Goal: Find specific page/section: Find specific page/section

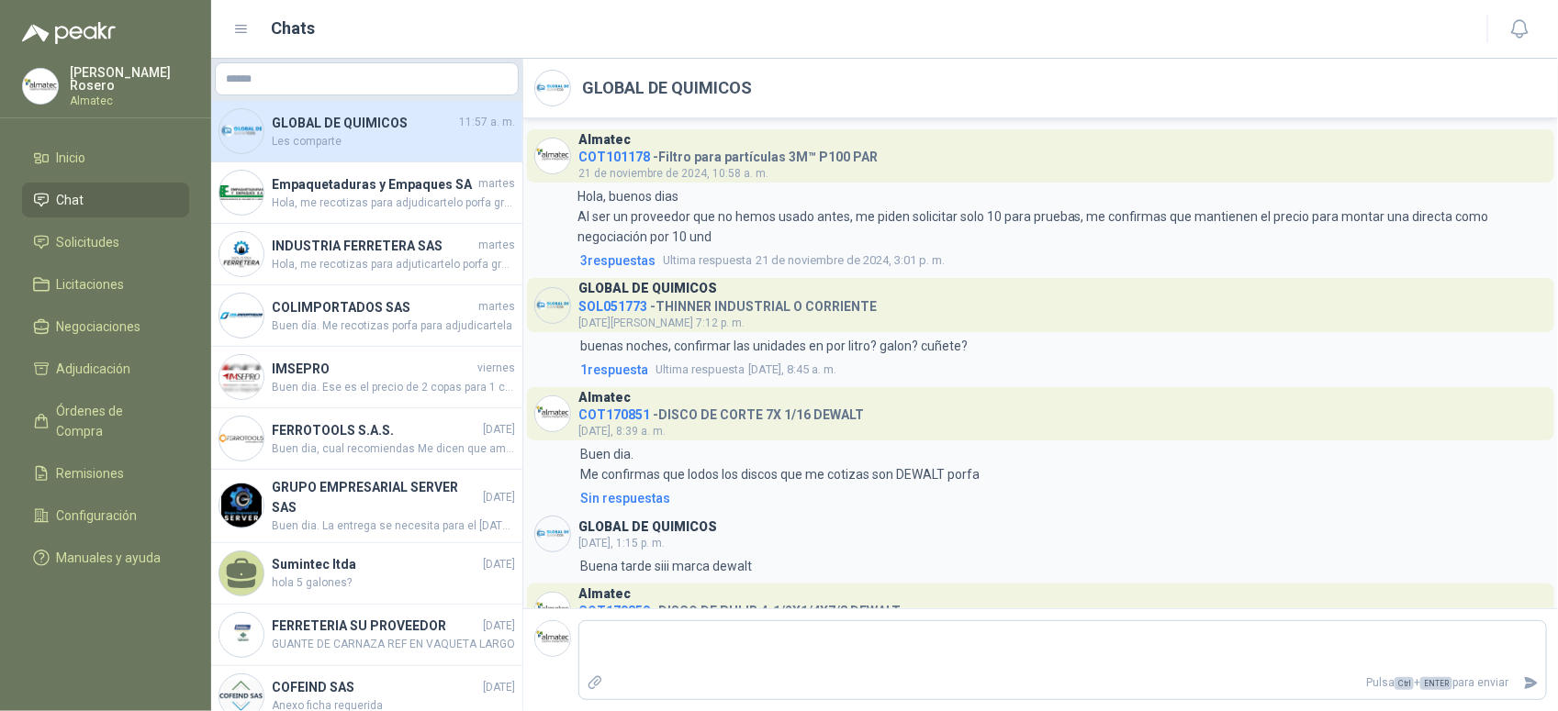
scroll to position [996, 0]
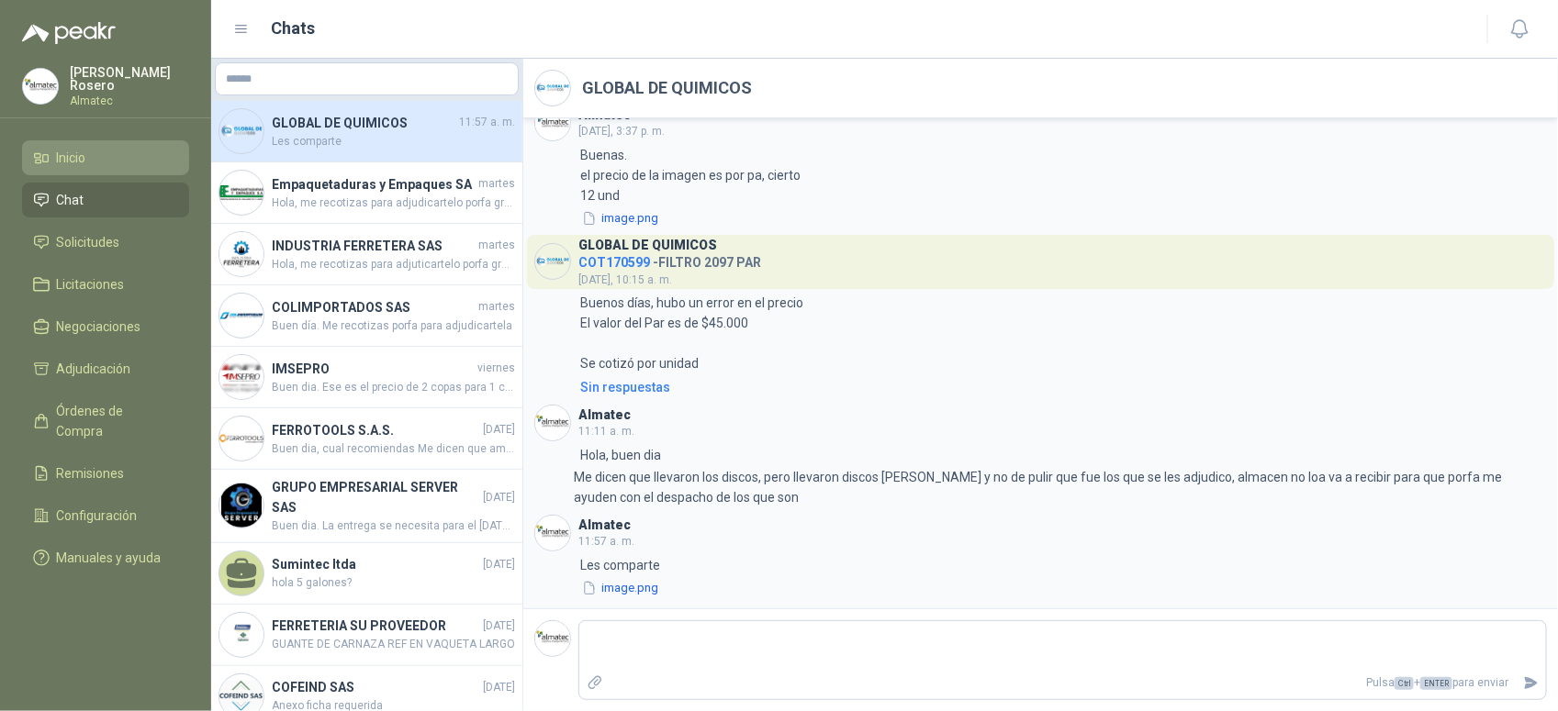
click at [103, 171] on link "Inicio" at bounding box center [105, 157] width 167 height 35
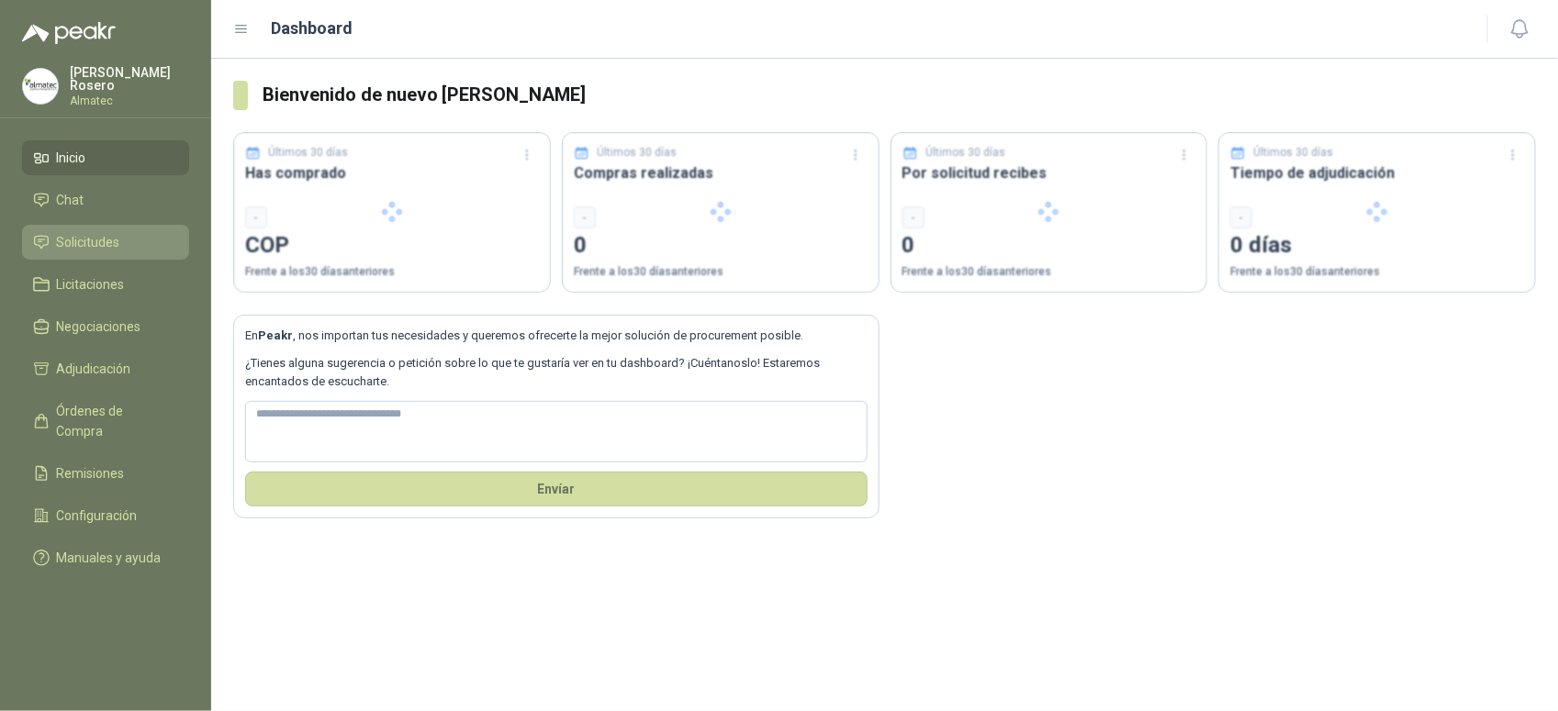
click at [116, 235] on span "Solicitudes" at bounding box center [88, 242] width 63 height 20
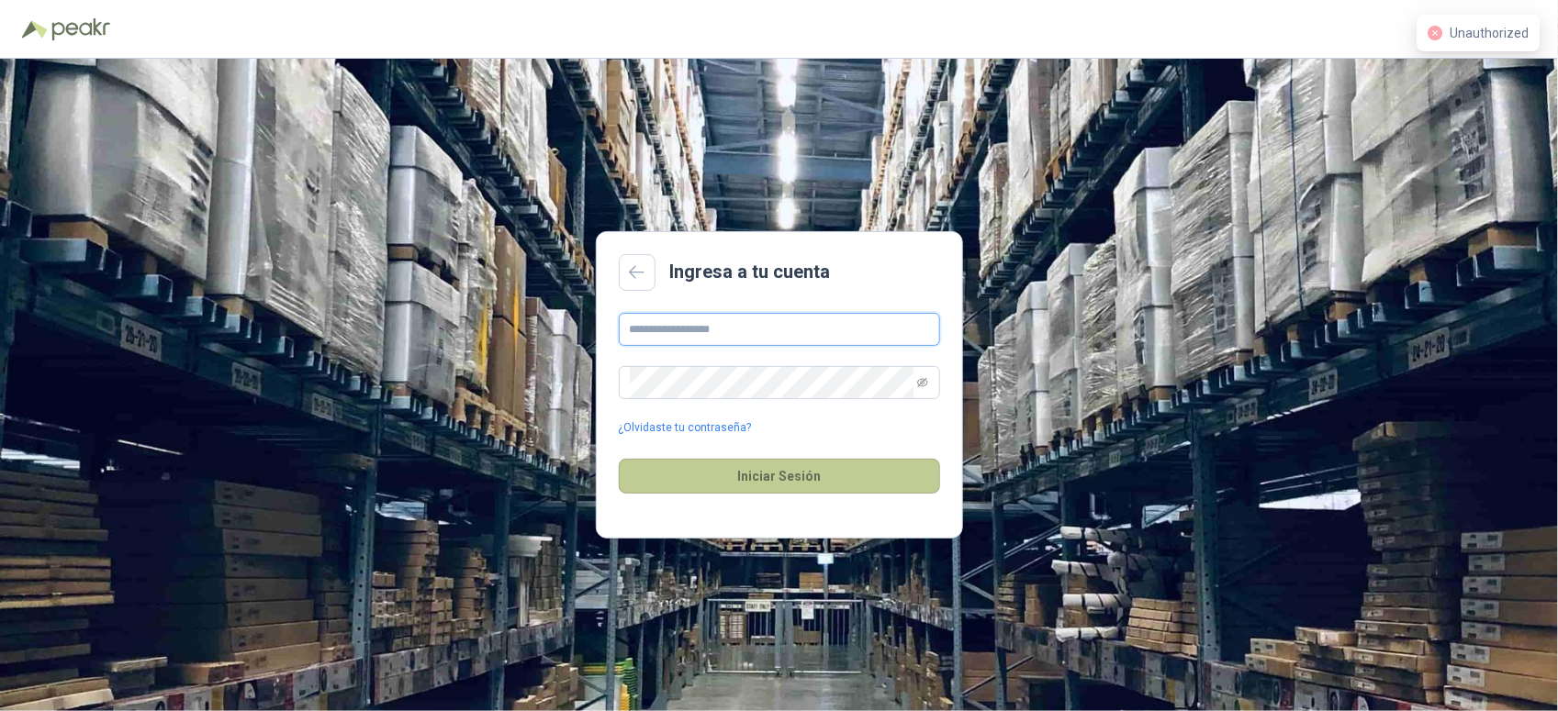
type input "**********"
click at [796, 492] on button "Iniciar Sesión" at bounding box center [779, 476] width 321 height 35
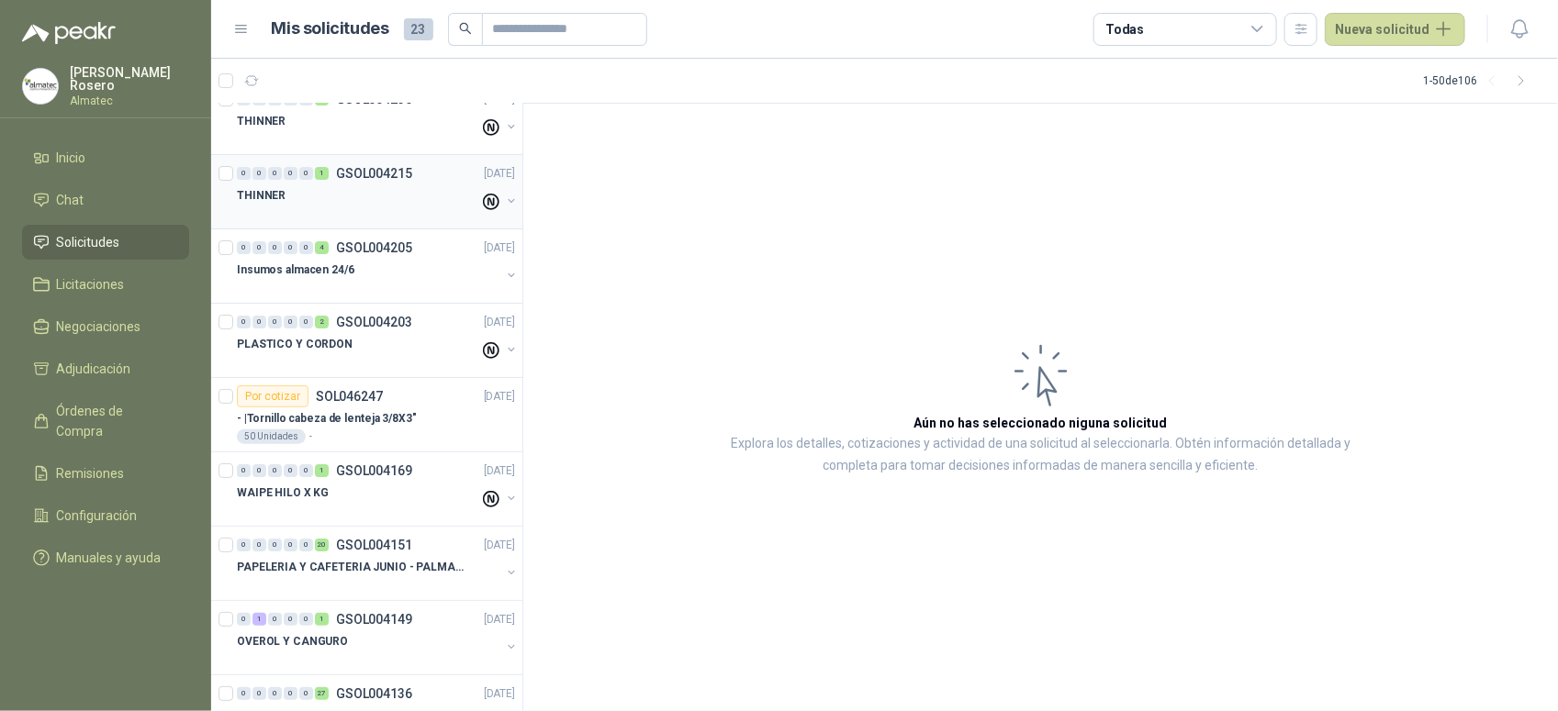
scroll to position [3144, 0]
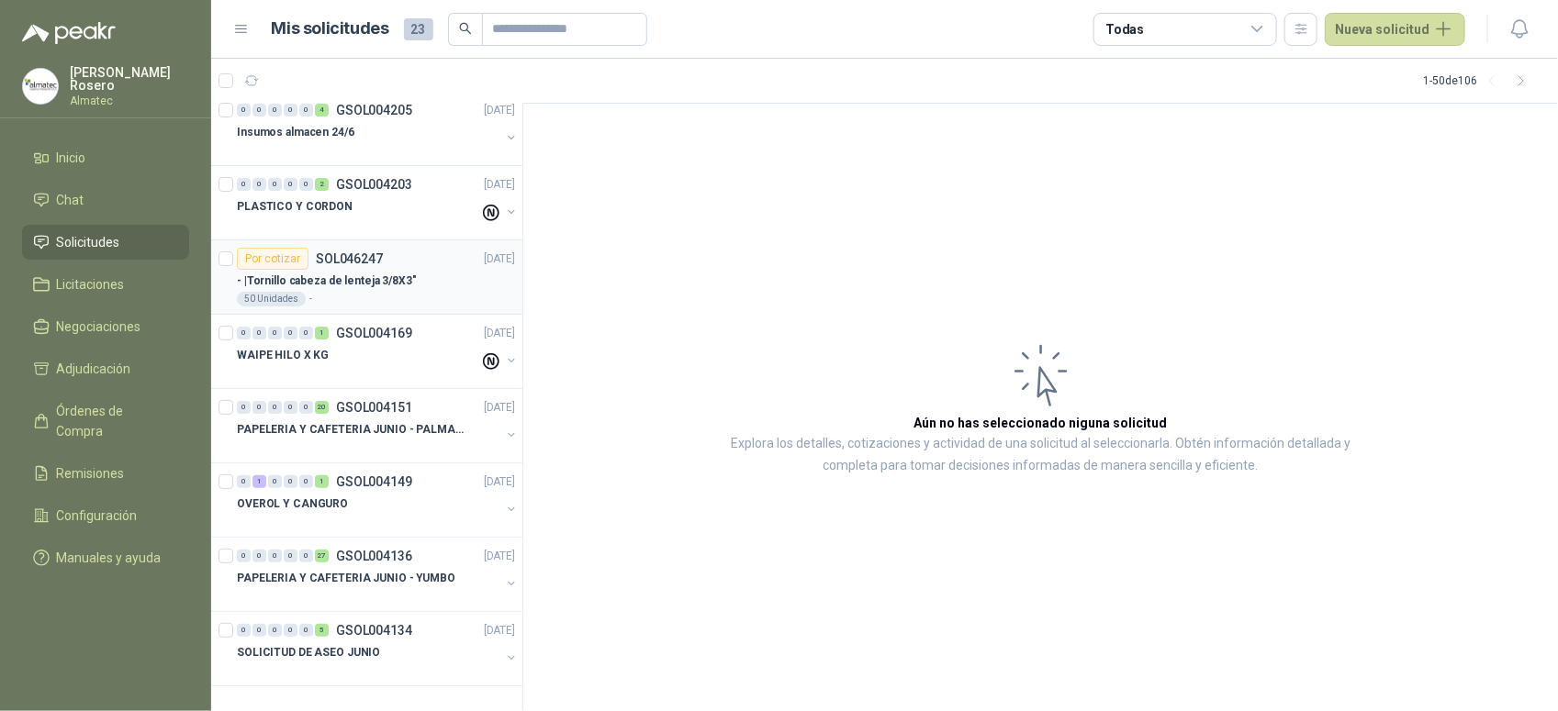
click at [391, 305] on div "50 Unidades -" at bounding box center [376, 299] width 278 height 15
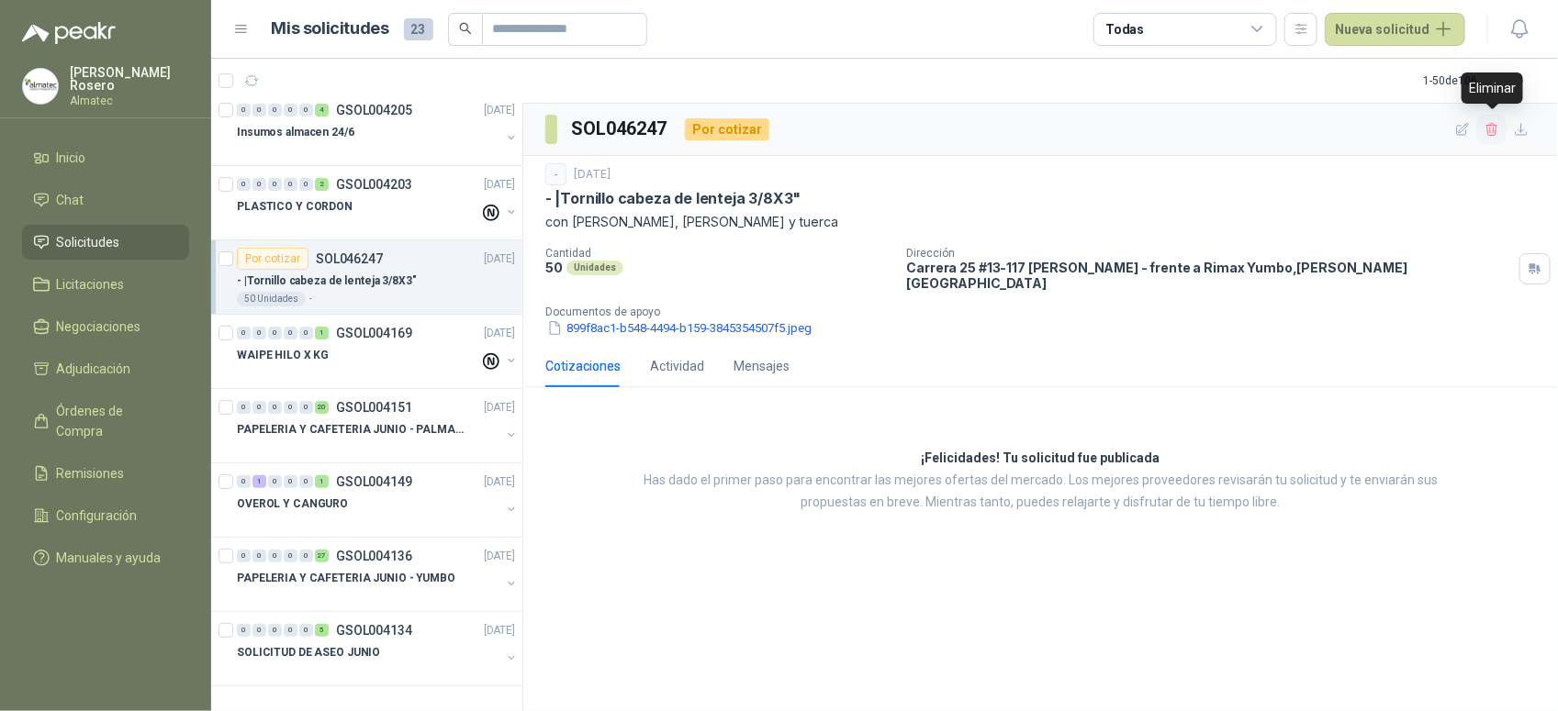
click at [1489, 131] on icon "button" at bounding box center [1492, 130] width 16 height 16
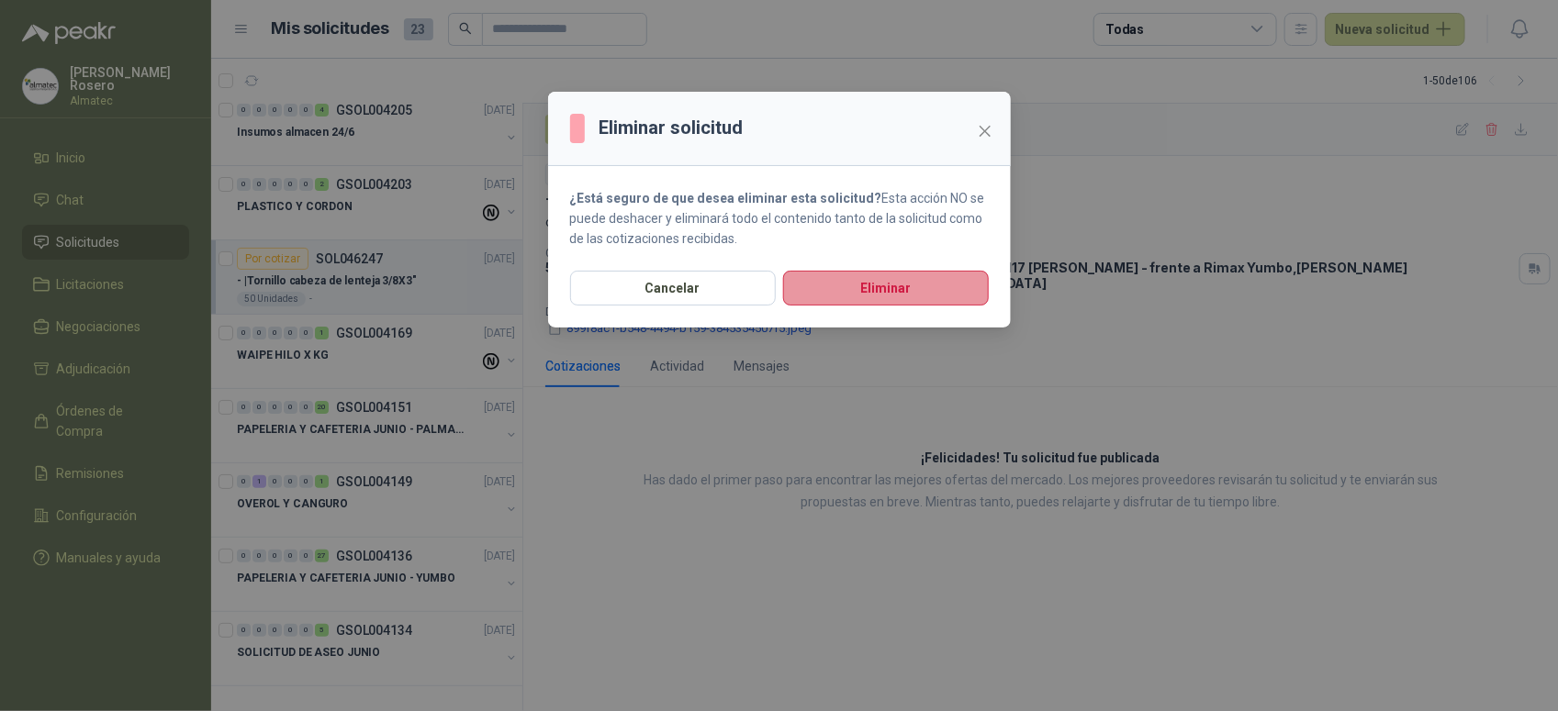
click at [960, 295] on button "Eliminar" at bounding box center [886, 288] width 206 height 35
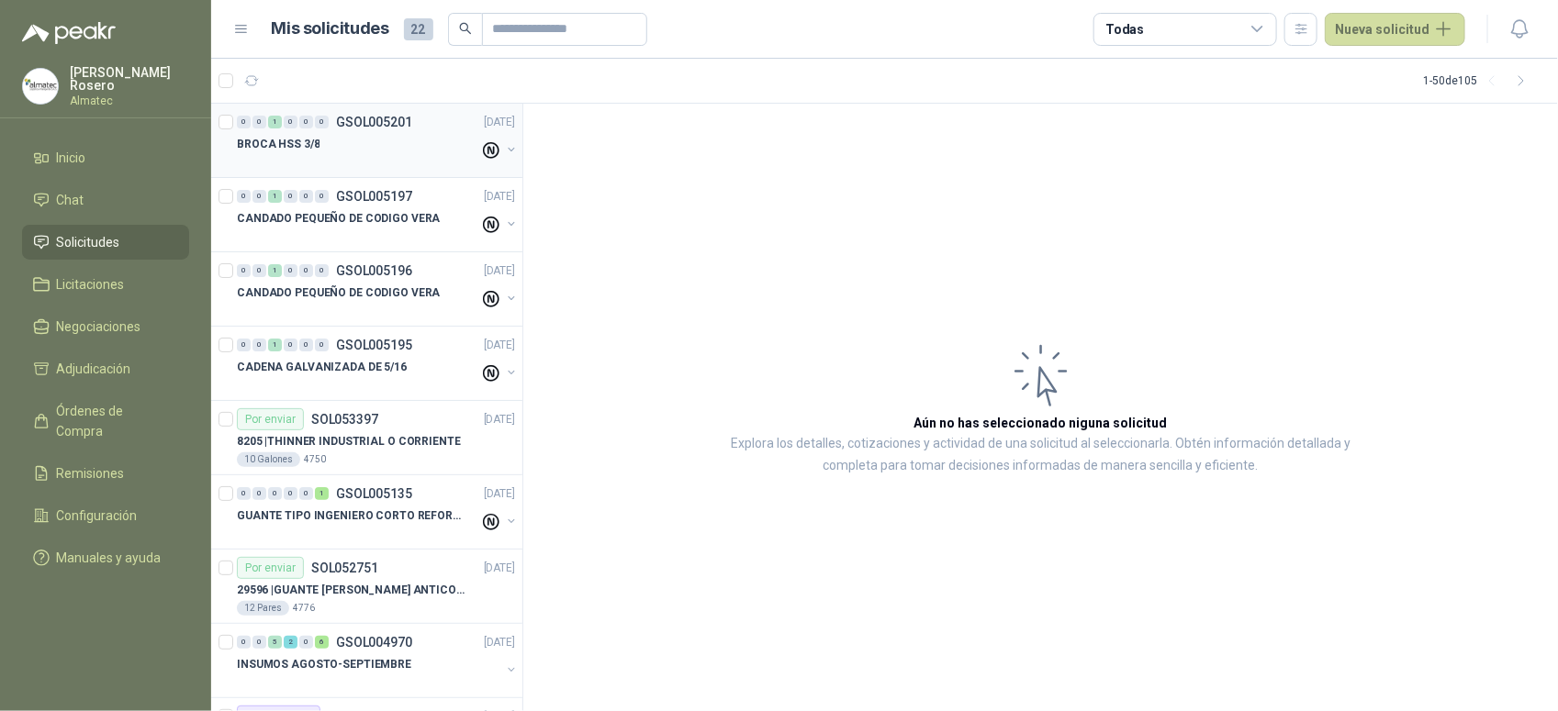
click at [438, 140] on div "BROCA HSS 3/8" at bounding box center [358, 144] width 242 height 22
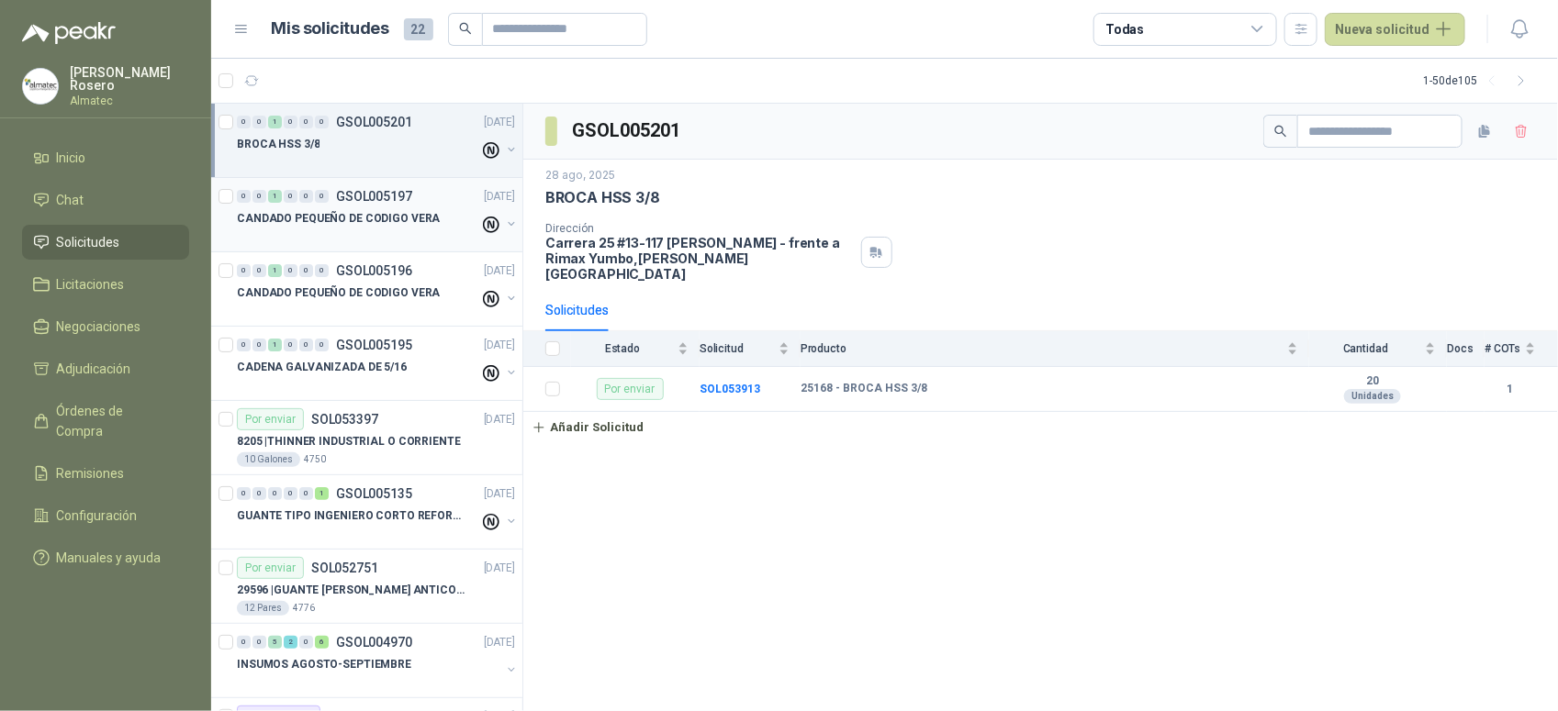
click at [404, 208] on div "CANDADO PEQUEÑO DE CODIGO VERA" at bounding box center [358, 218] width 242 height 22
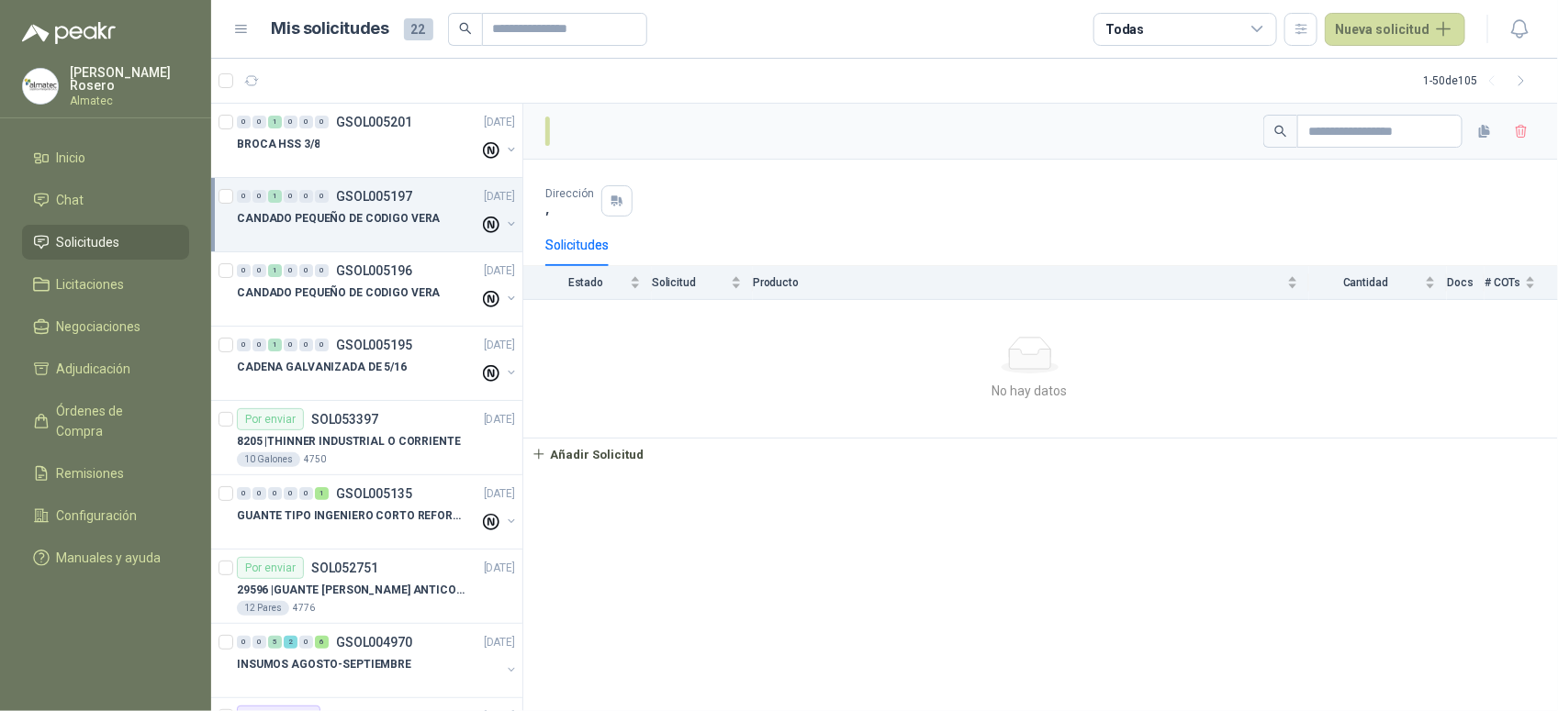
click at [375, 217] on p "CANDADO PEQUEÑO DE CODIGO VERA" at bounding box center [338, 218] width 203 height 17
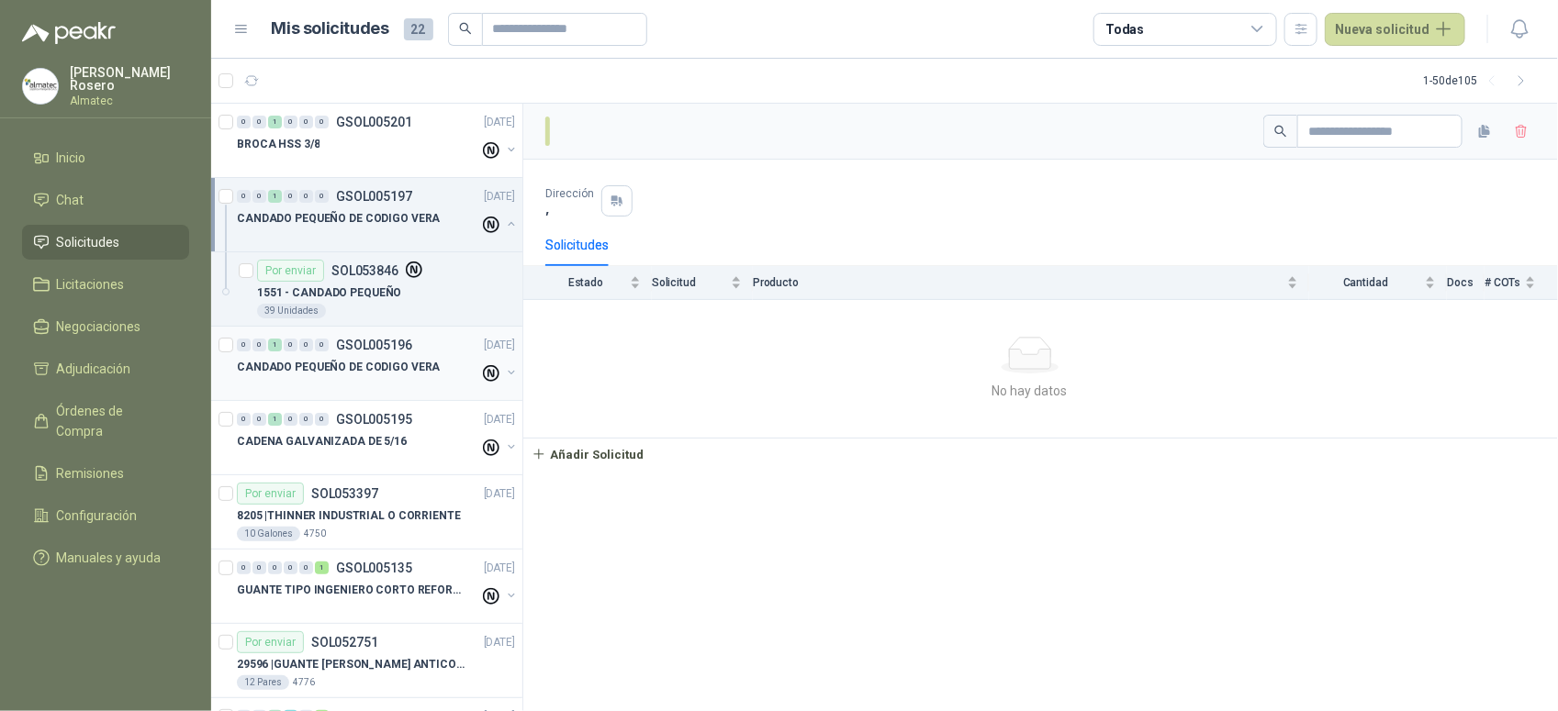
click at [378, 363] on p "CANDADO PEQUEÑO DE CODIGO VERA" at bounding box center [338, 367] width 203 height 17
click at [373, 487] on p "SOL053397" at bounding box center [344, 493] width 67 height 13
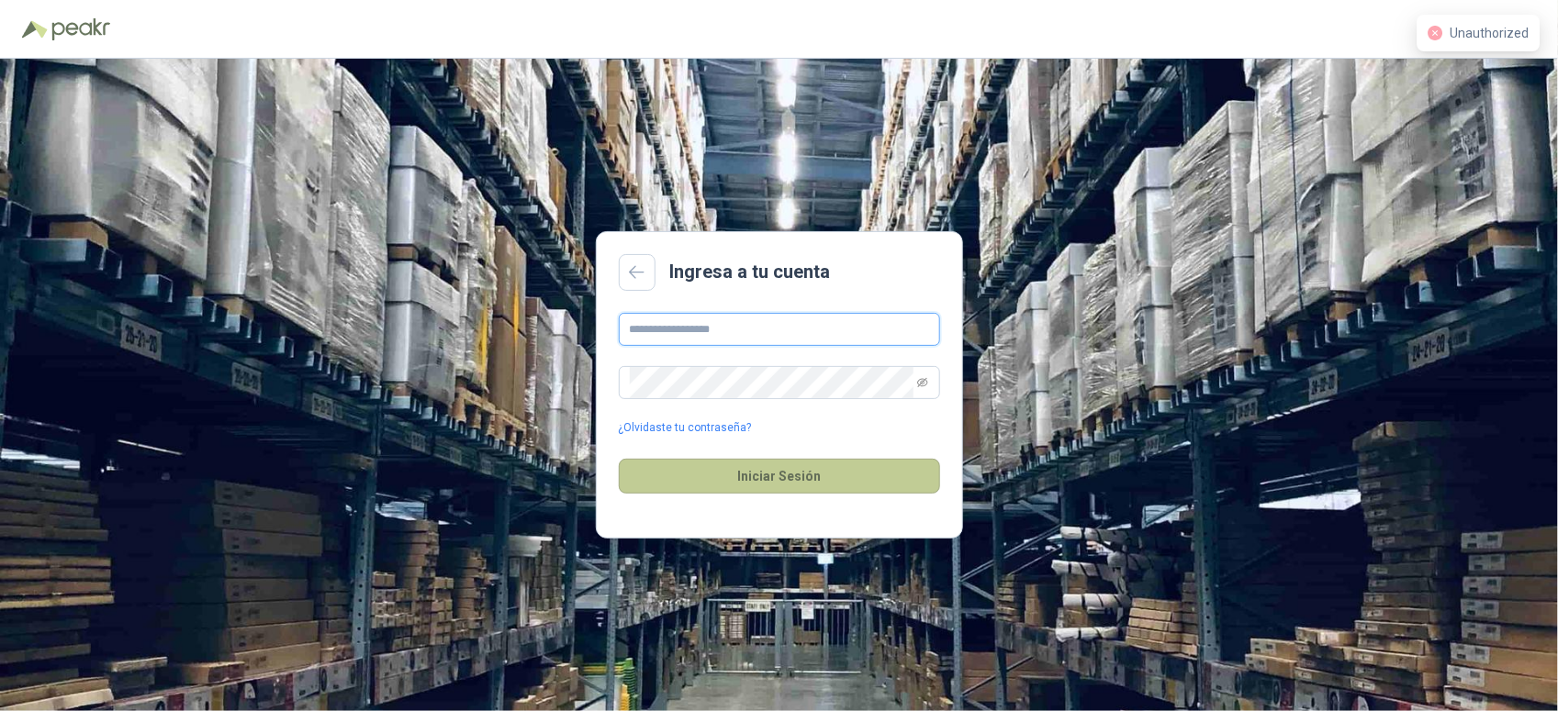
type input "**********"
click at [753, 475] on button "Iniciar Sesión" at bounding box center [779, 476] width 321 height 35
